Goal: Download file/media

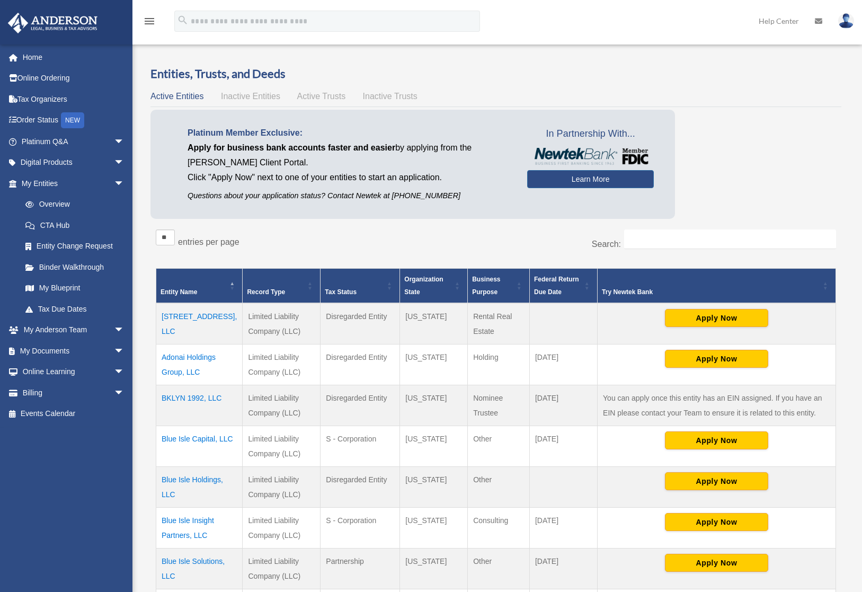
scroll to position [244, 0]
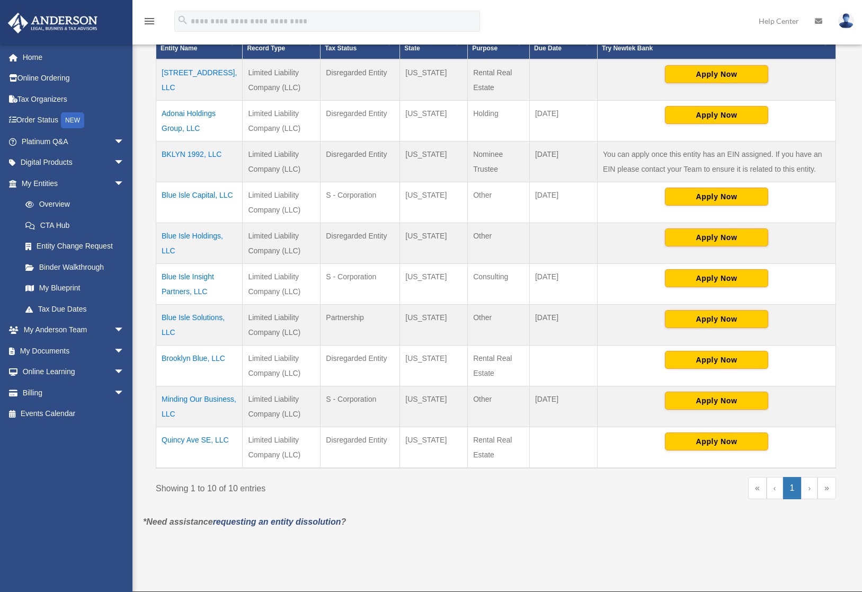
click at [189, 278] on td "Blue Isle Insight Partners, LLC" at bounding box center [199, 284] width 86 height 41
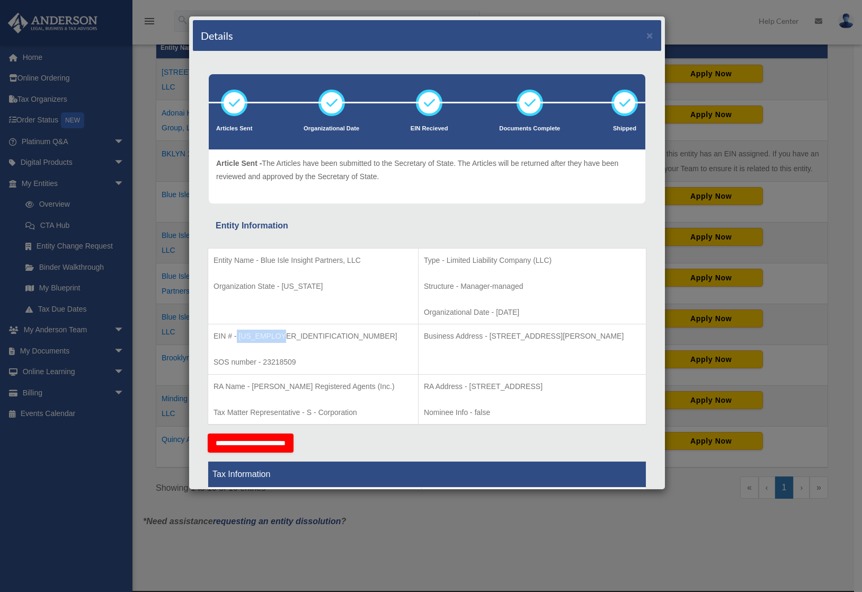
drag, startPoint x: 282, startPoint y: 336, endPoint x: 237, endPoint y: 335, distance: 44.5
click at [237, 335] on p "EIN # - 93-3865022" at bounding box center [313, 336] width 199 height 13
copy p "93-3865022"
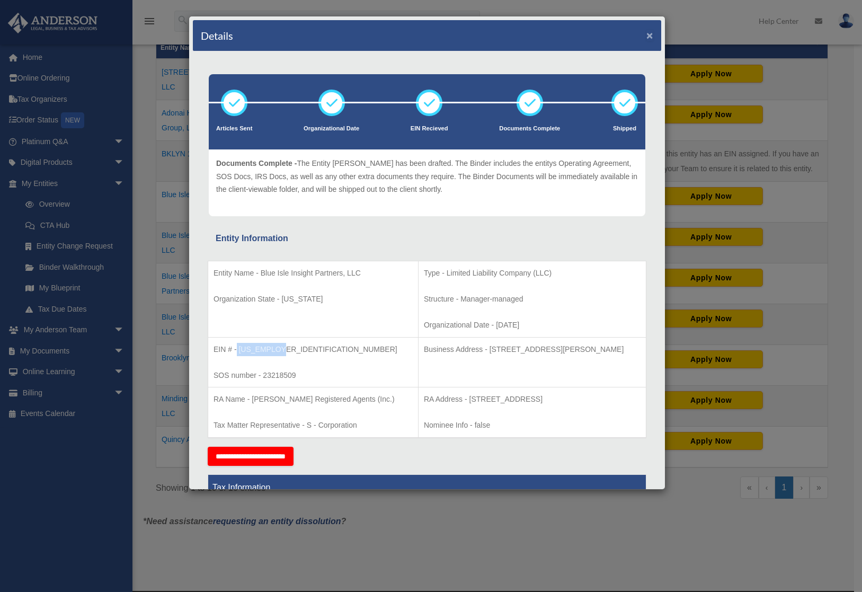
click at [646, 35] on button "×" at bounding box center [649, 35] width 7 height 11
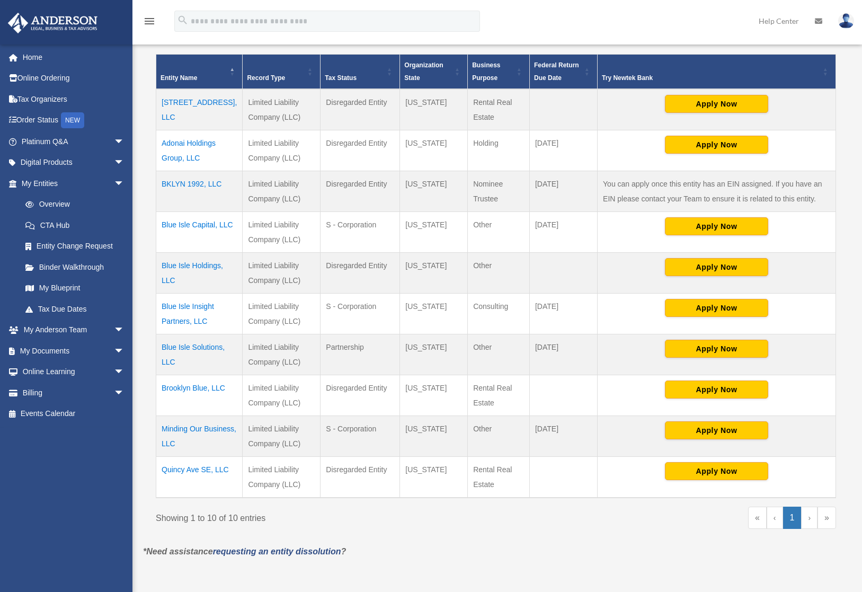
scroll to position [202, 0]
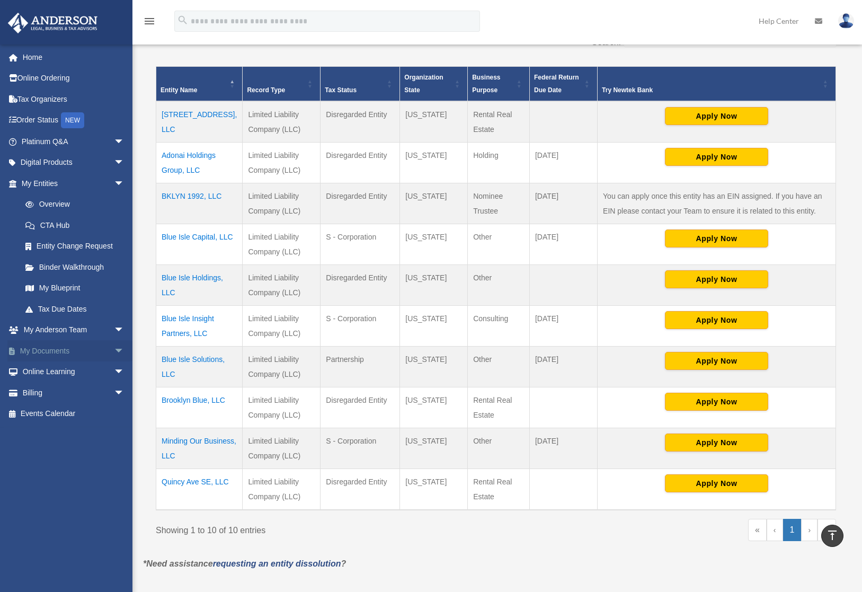
click at [114, 351] on span "arrow_drop_down" at bounding box center [124, 351] width 21 height 22
click at [48, 370] on link "Box" at bounding box center [78, 371] width 126 height 21
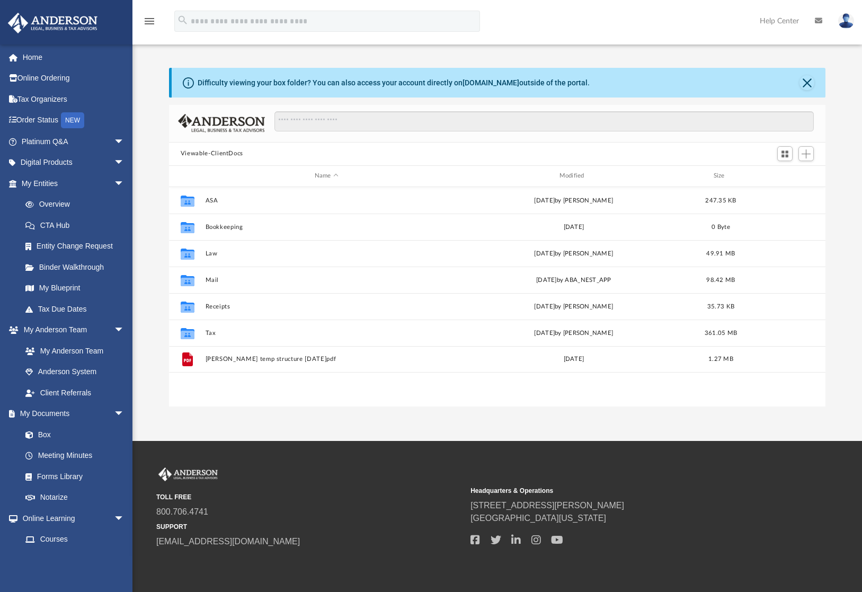
scroll to position [233, 649]
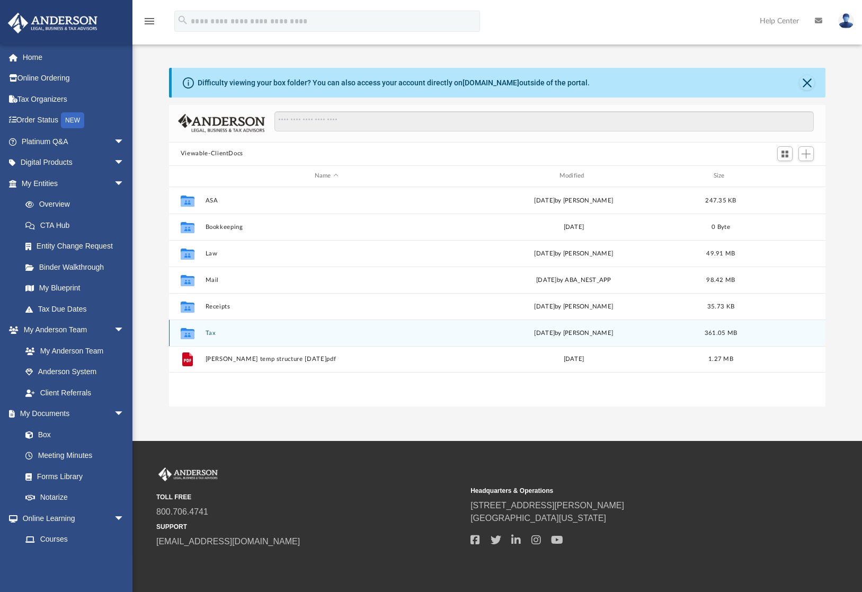
click at [208, 334] on button "Tax" at bounding box center [326, 333] width 243 height 7
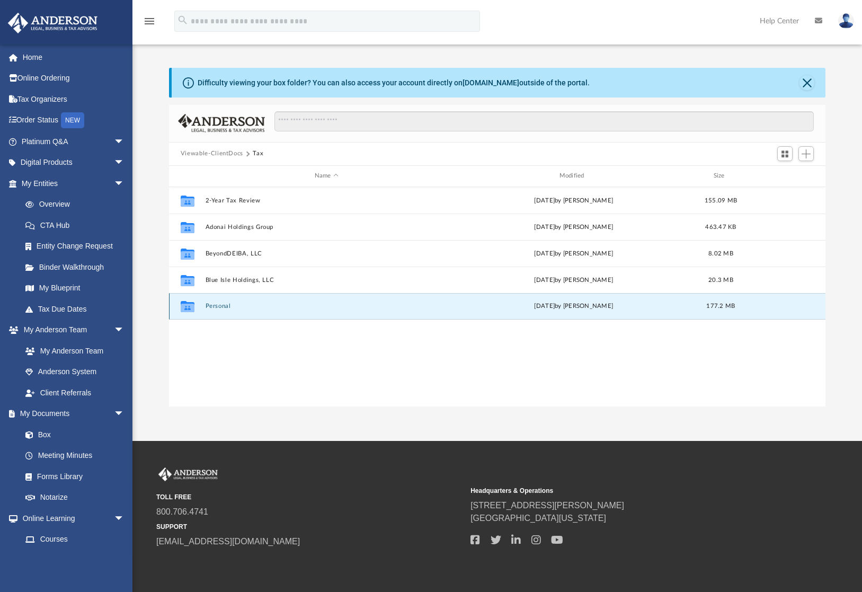
click at [227, 307] on button "Personal" at bounding box center [326, 306] width 243 height 7
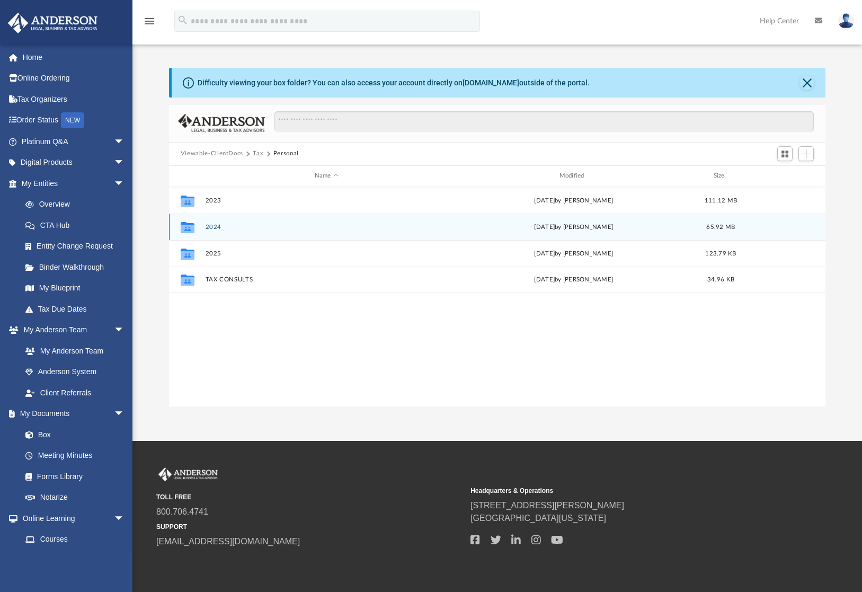
click at [215, 228] on button "2024" at bounding box center [326, 227] width 243 height 7
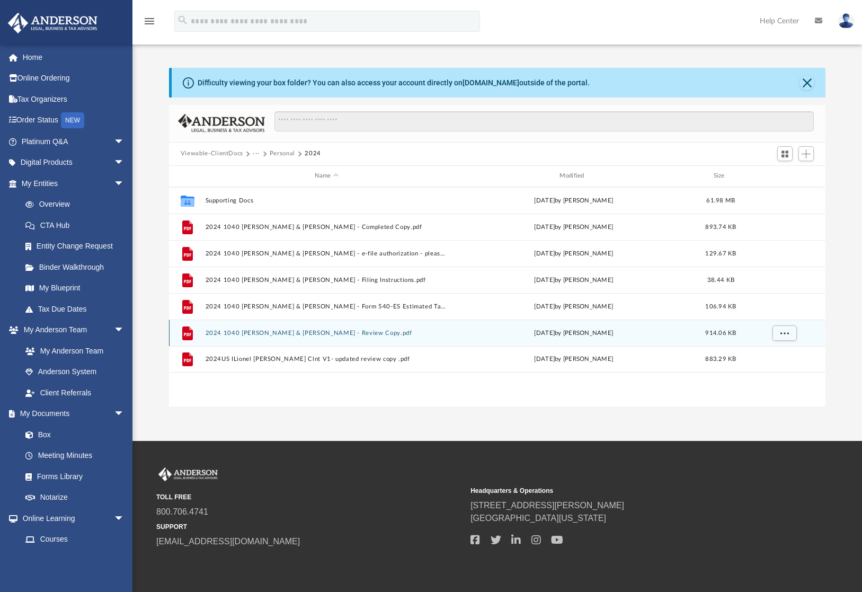
click at [291, 335] on button "2024 1040 [PERSON_NAME] & [PERSON_NAME] - Review Copy.pdf" at bounding box center [326, 333] width 243 height 7
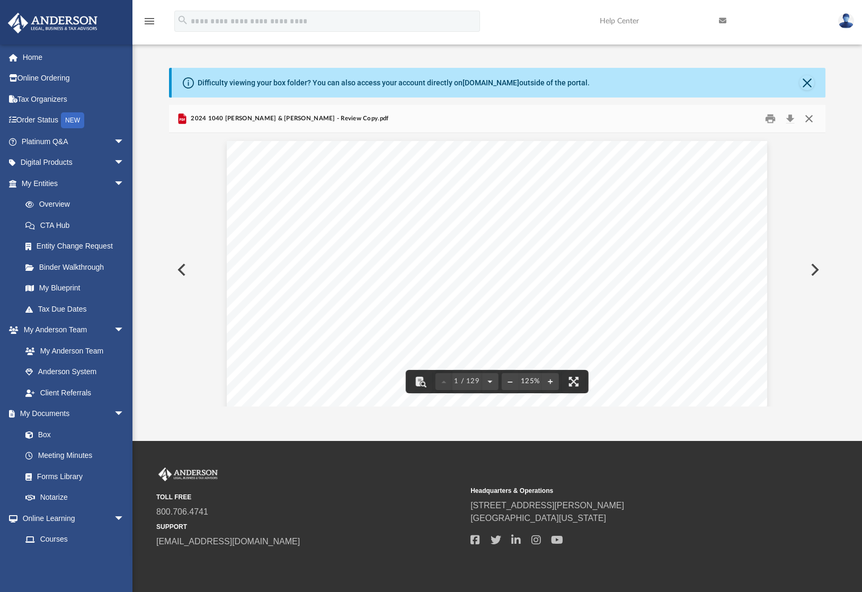
click at [808, 119] on button "Close" at bounding box center [808, 118] width 19 height 16
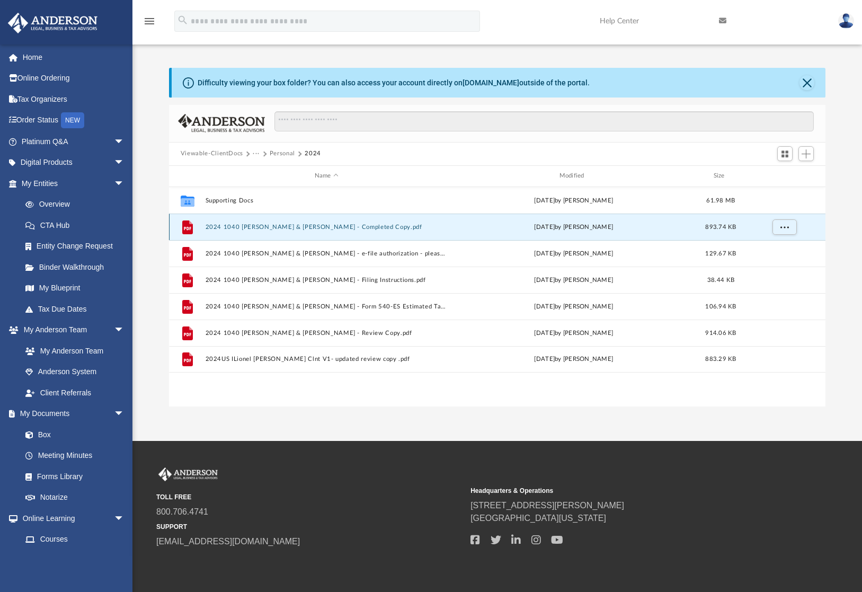
click at [355, 229] on button "2024 1040 [PERSON_NAME] & [PERSON_NAME] - Completed Copy.pdf" at bounding box center [326, 227] width 243 height 7
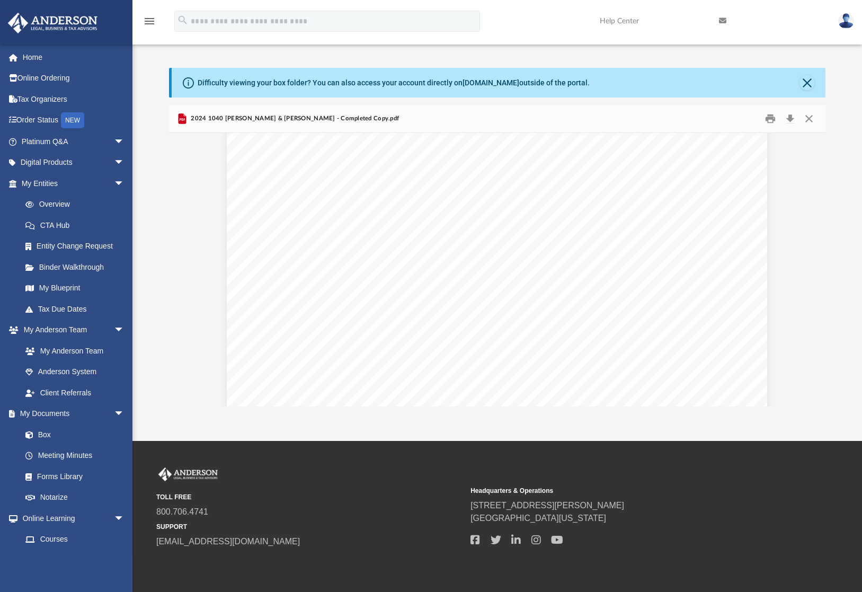
scroll to position [4311, 0]
click at [810, 118] on button "Close" at bounding box center [808, 118] width 19 height 16
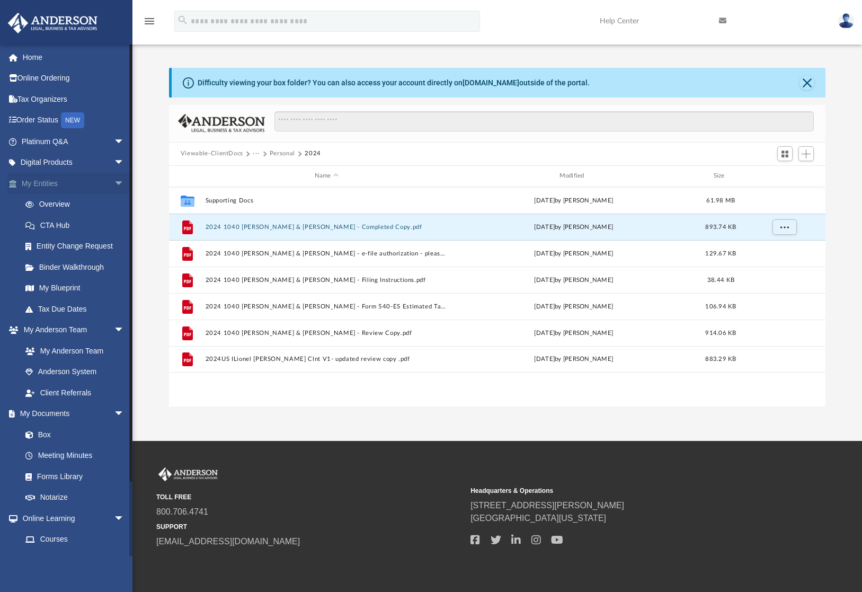
click at [114, 185] on span "arrow_drop_down" at bounding box center [124, 184] width 21 height 22
